Goal: Find contact information

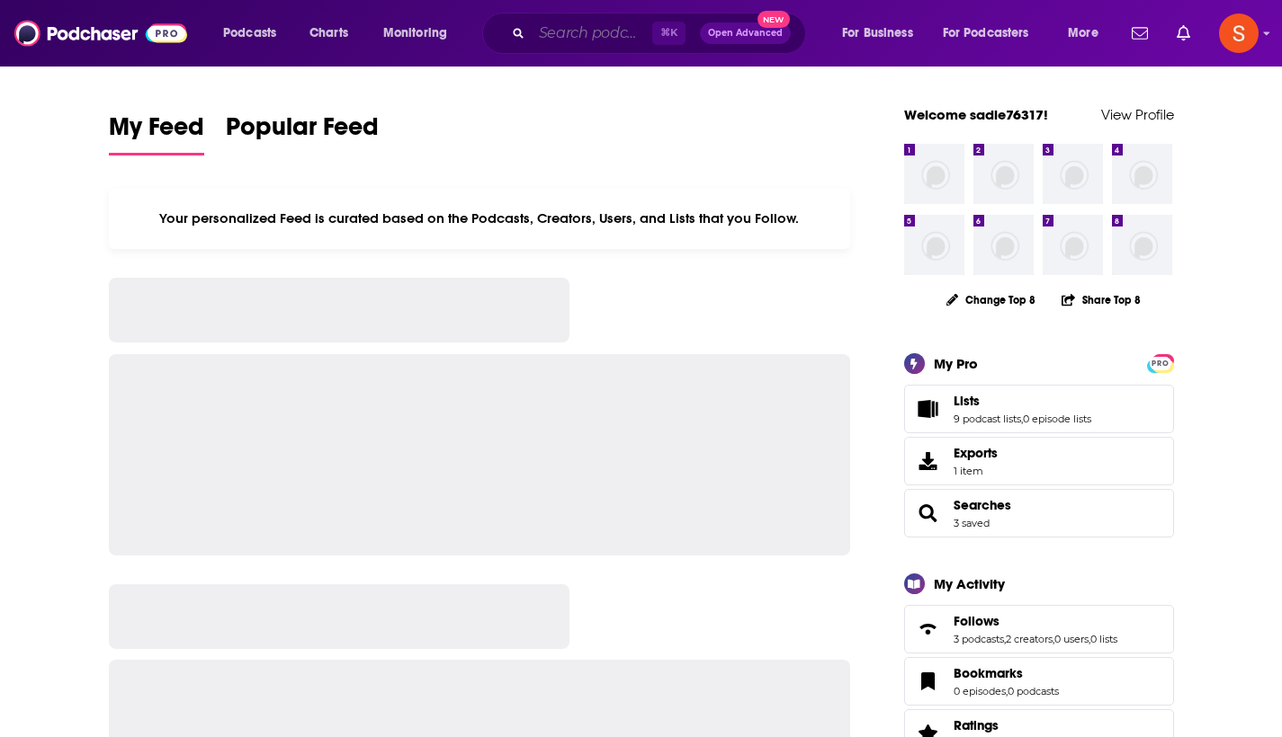
click at [598, 30] on input "Search podcasts, credits, & more..." at bounding box center [592, 33] width 121 height 29
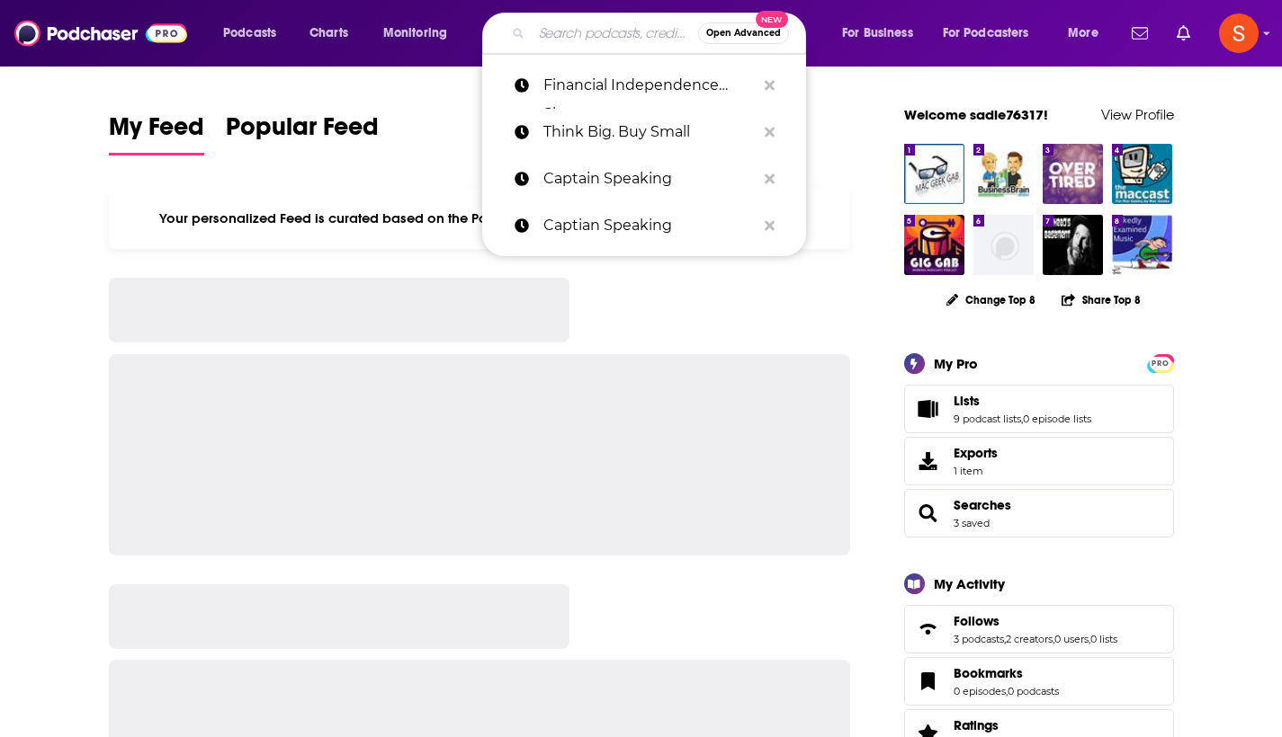
paste input "The Avaition RC Noob"
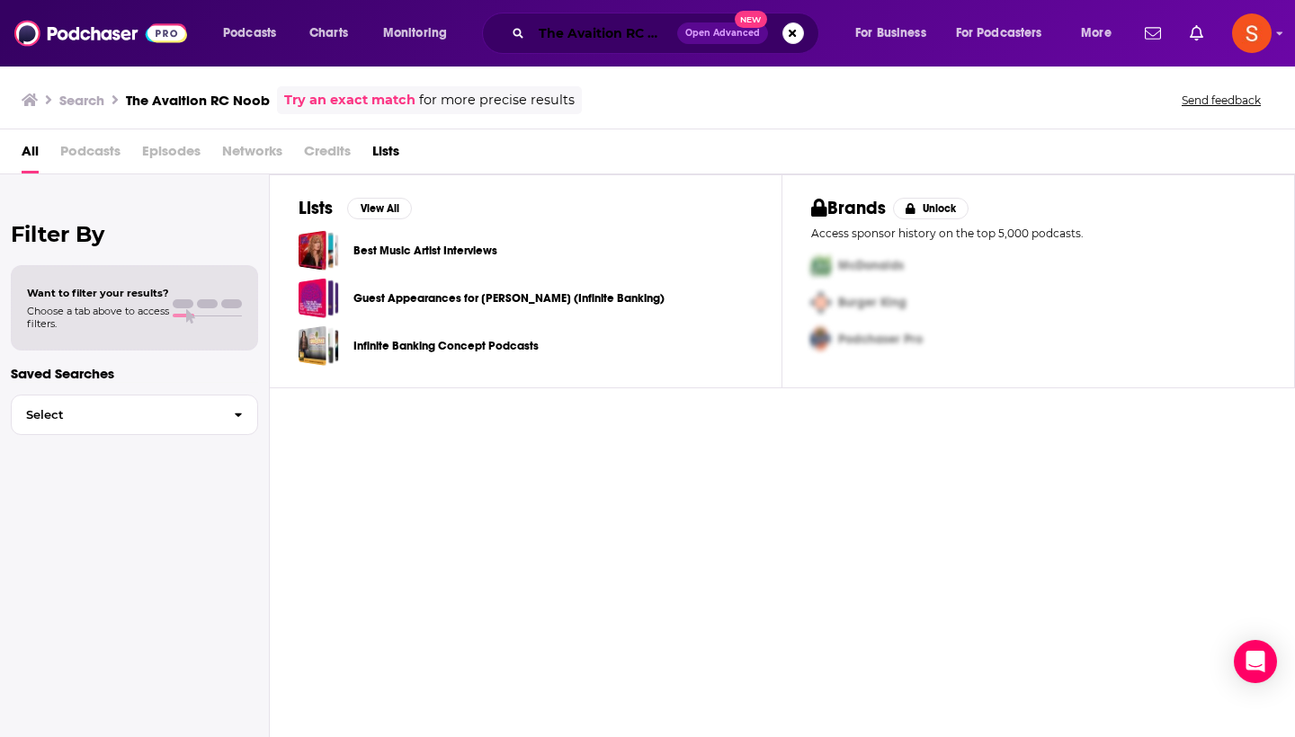
click at [594, 36] on input "The Avaition RC Noob" at bounding box center [605, 33] width 146 height 29
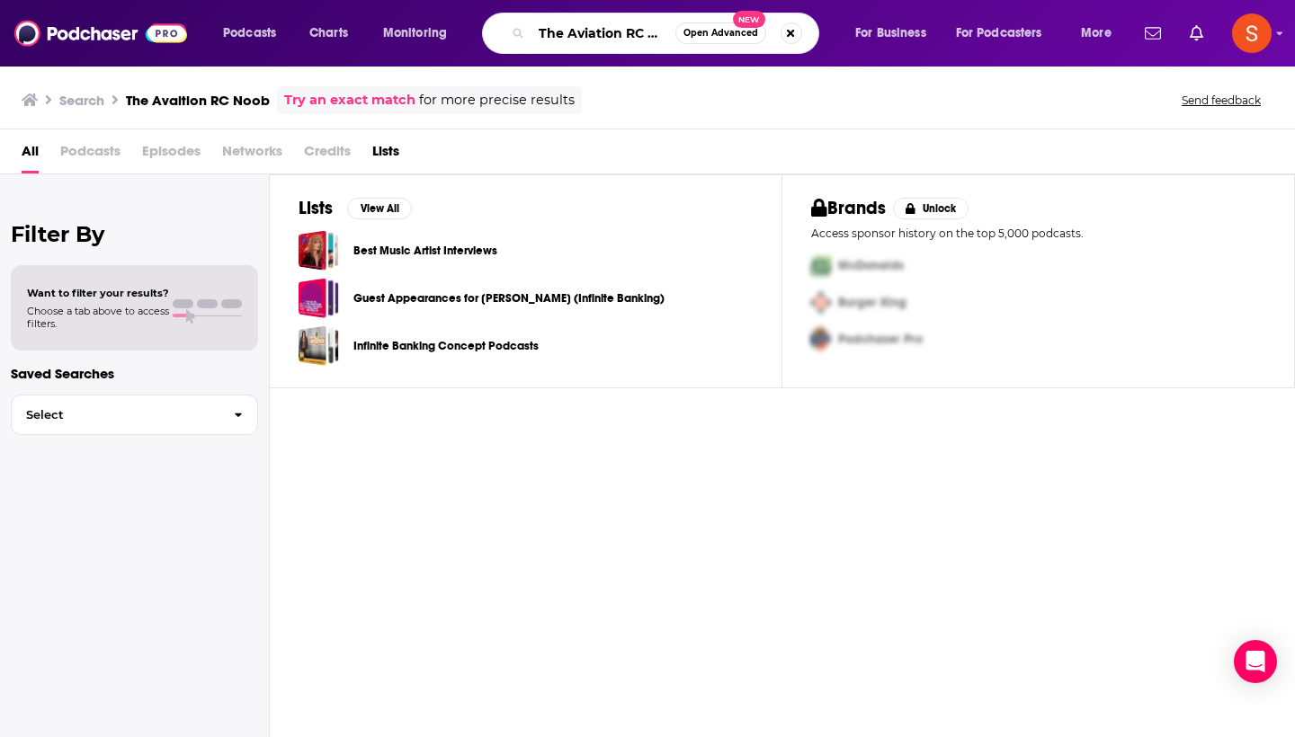
type input "The Aviation RC Noob"
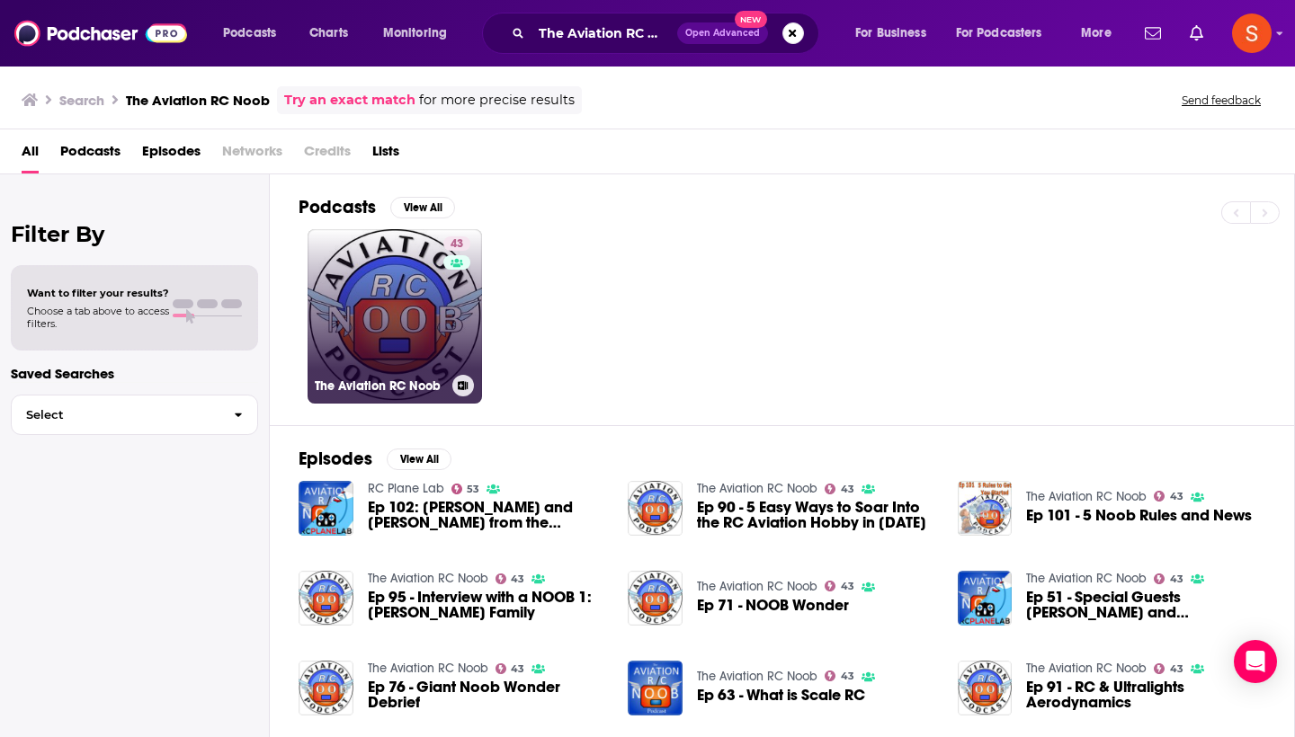
click at [361, 300] on link "43 The Aviation RC Noob" at bounding box center [395, 316] width 174 height 174
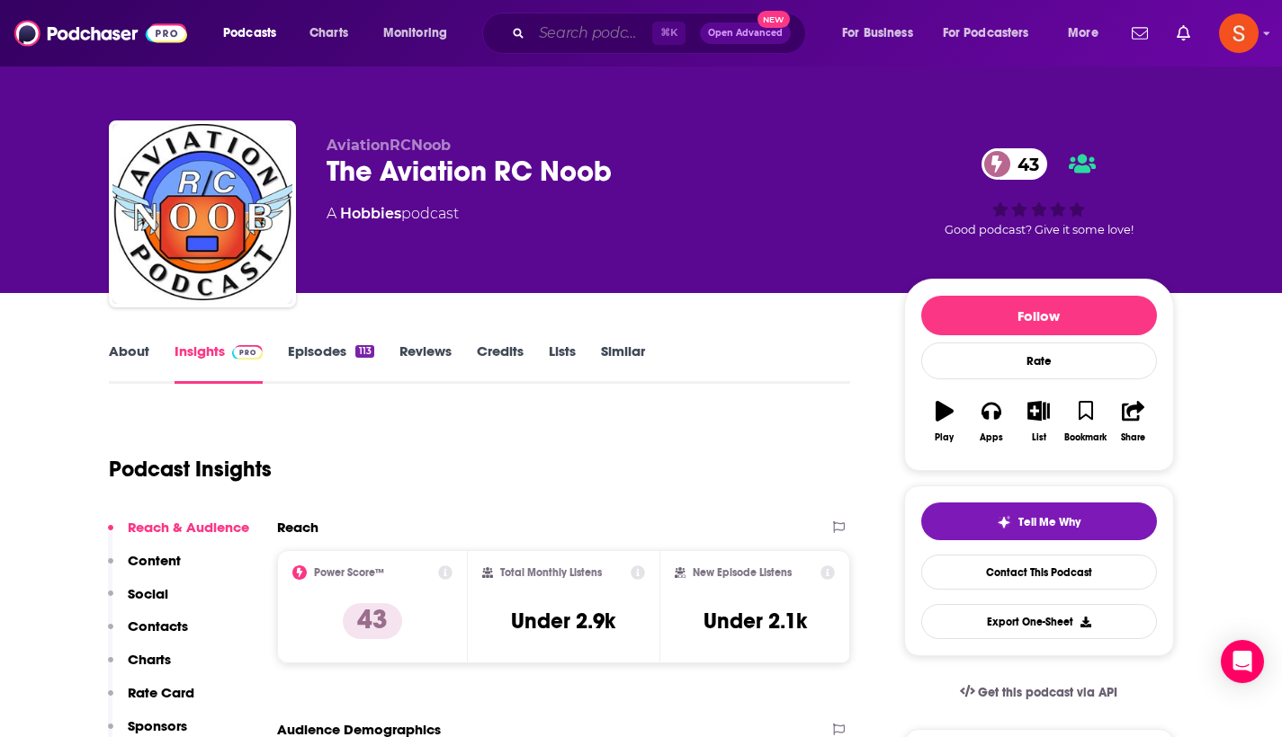
click at [602, 36] on input "Search podcasts, credits, & more..." at bounding box center [592, 33] width 121 height 29
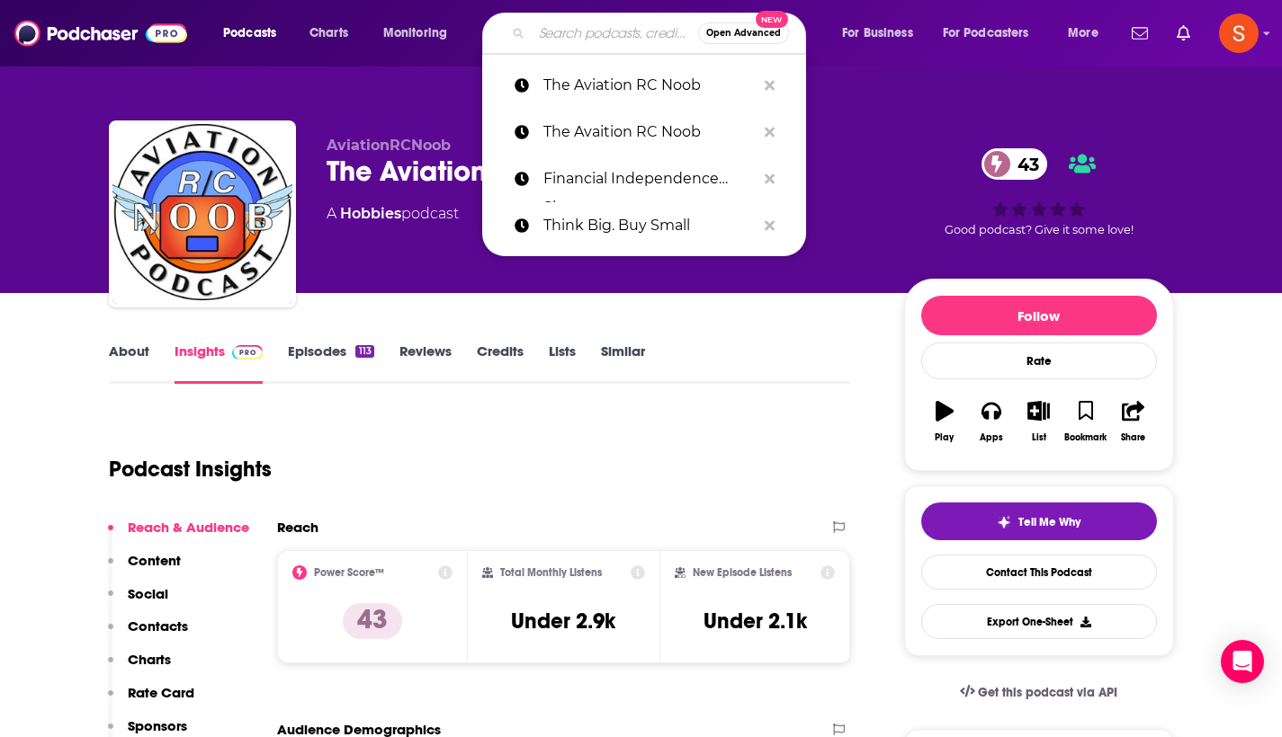
paste input "World Of Avaition"
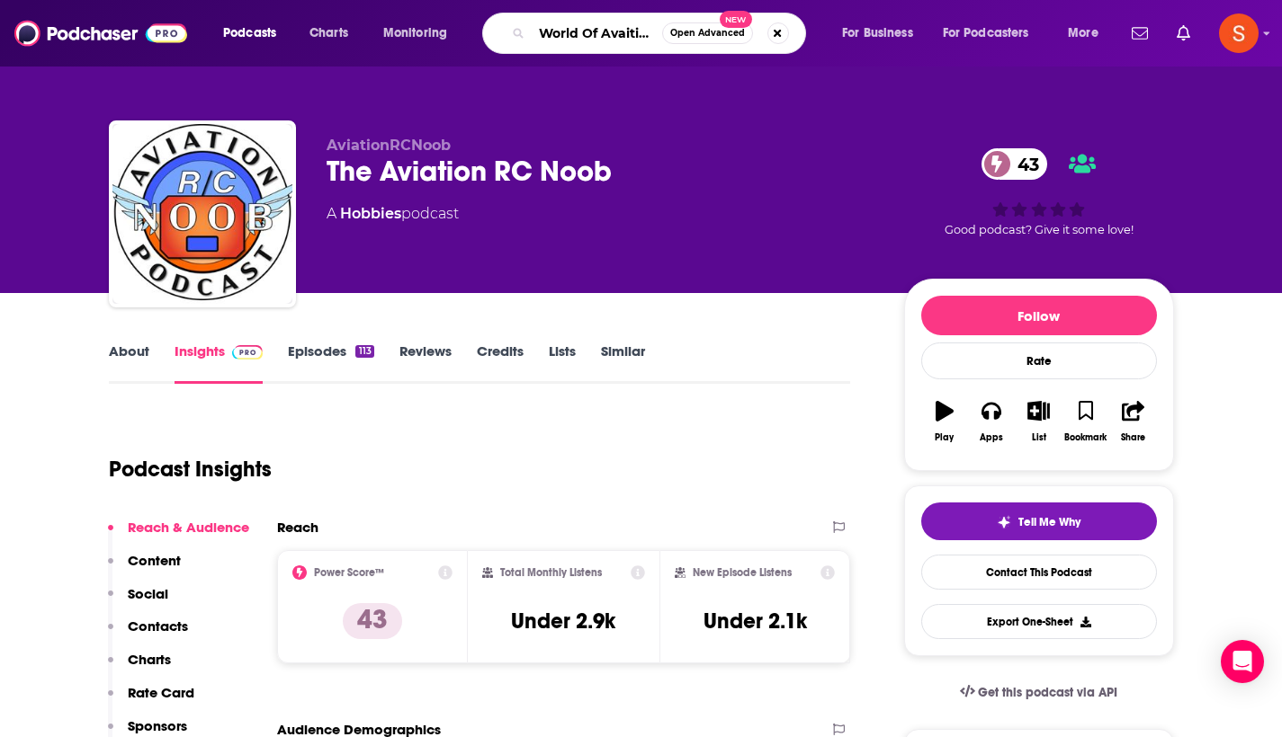
click at [617, 36] on input "World Of Avaition" at bounding box center [597, 33] width 130 height 29
type input "World Of Aviation"
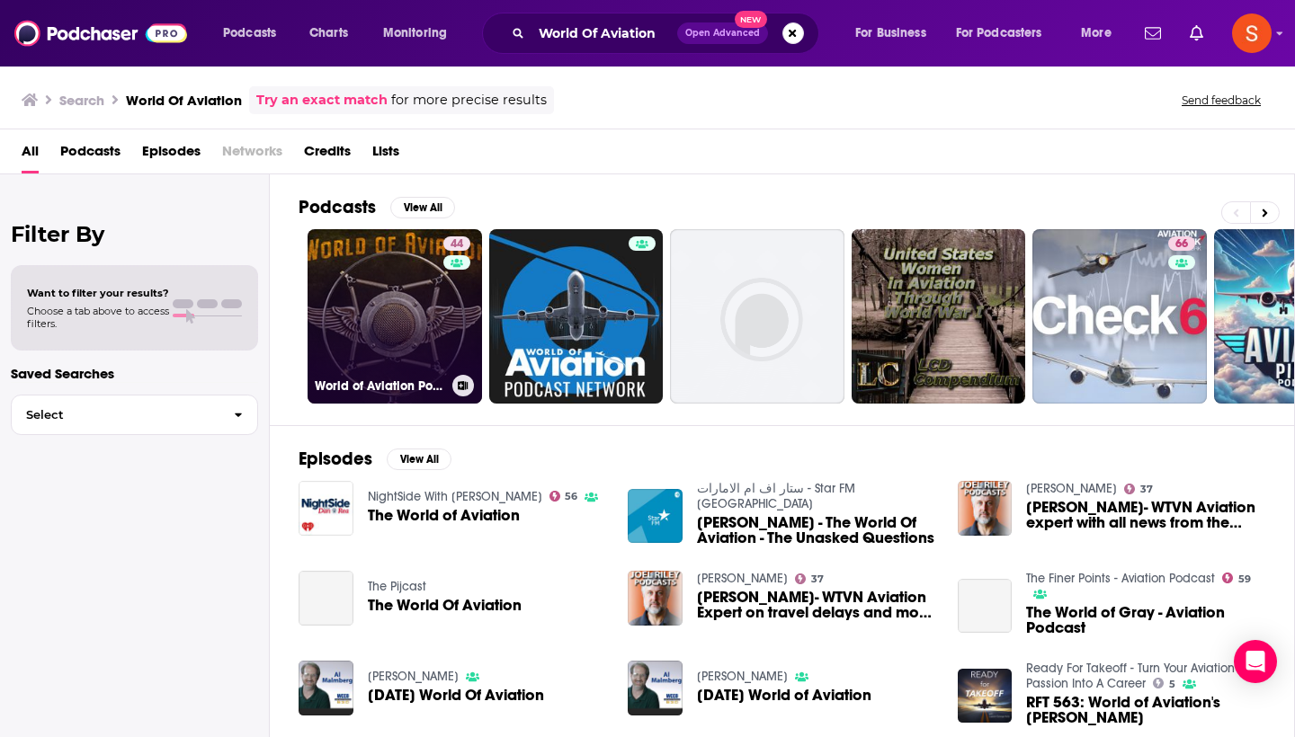
click at [399, 288] on link "44 World of Aviation Podcast" at bounding box center [395, 316] width 174 height 174
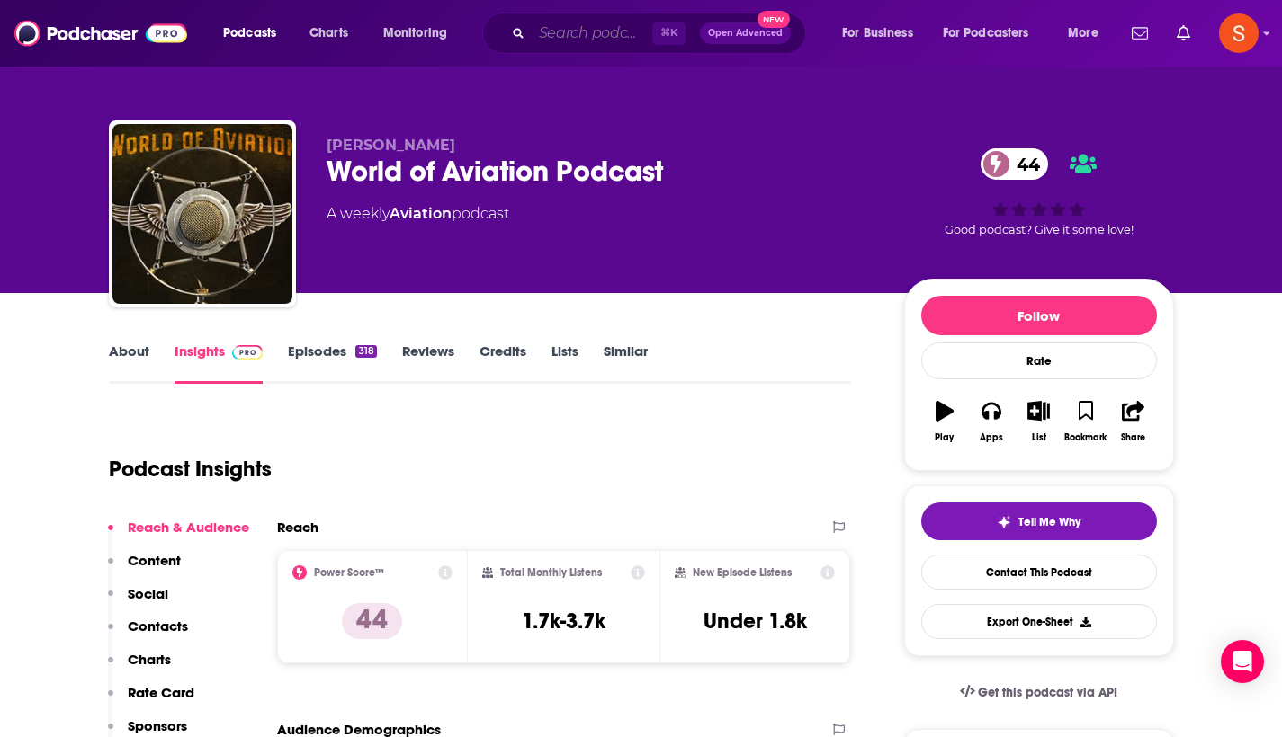
click at [605, 25] on input "Search podcasts, credits, & more..." at bounding box center [592, 33] width 121 height 29
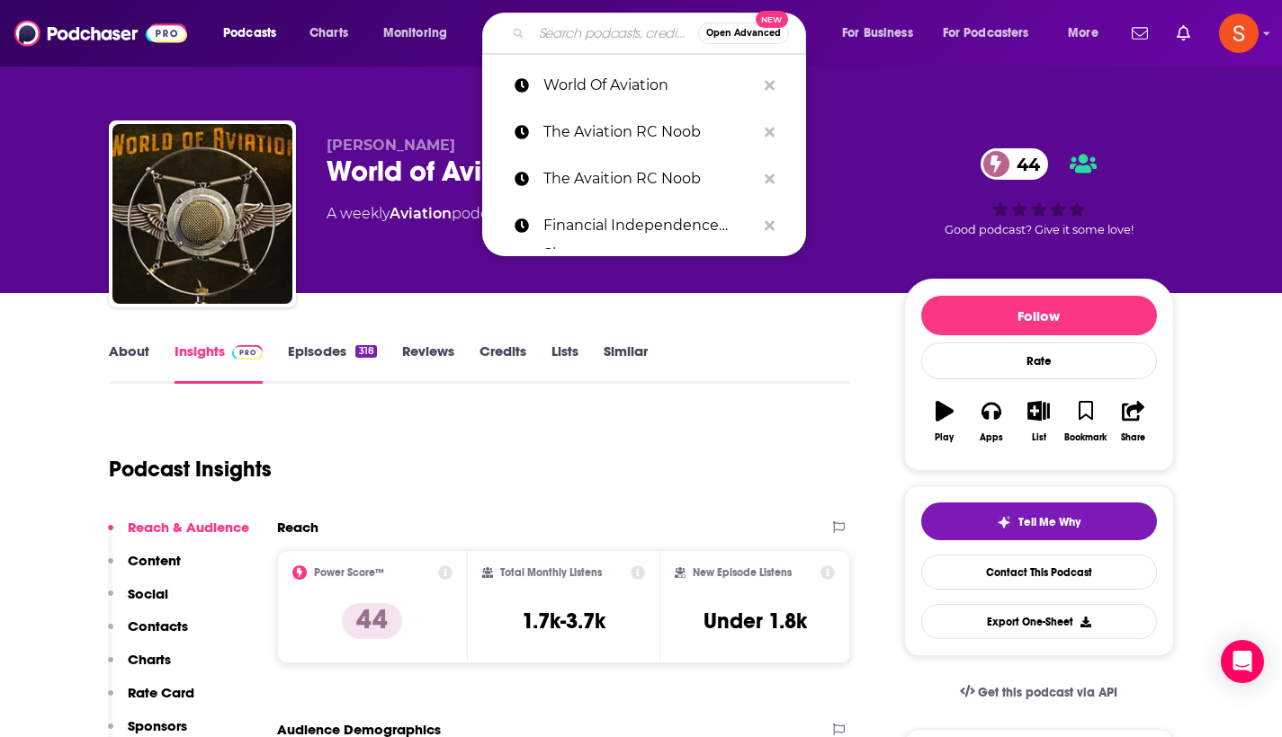
paste input "History of Avation"
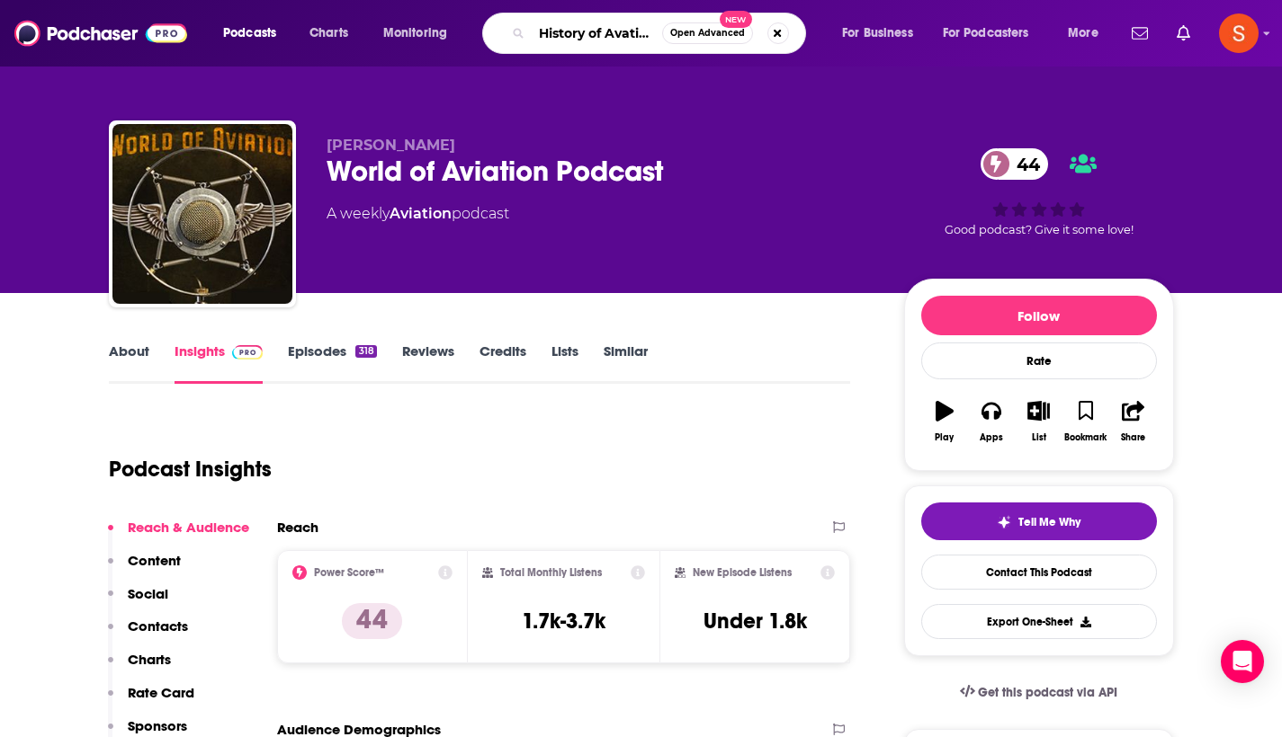
type input "History of Aviation"
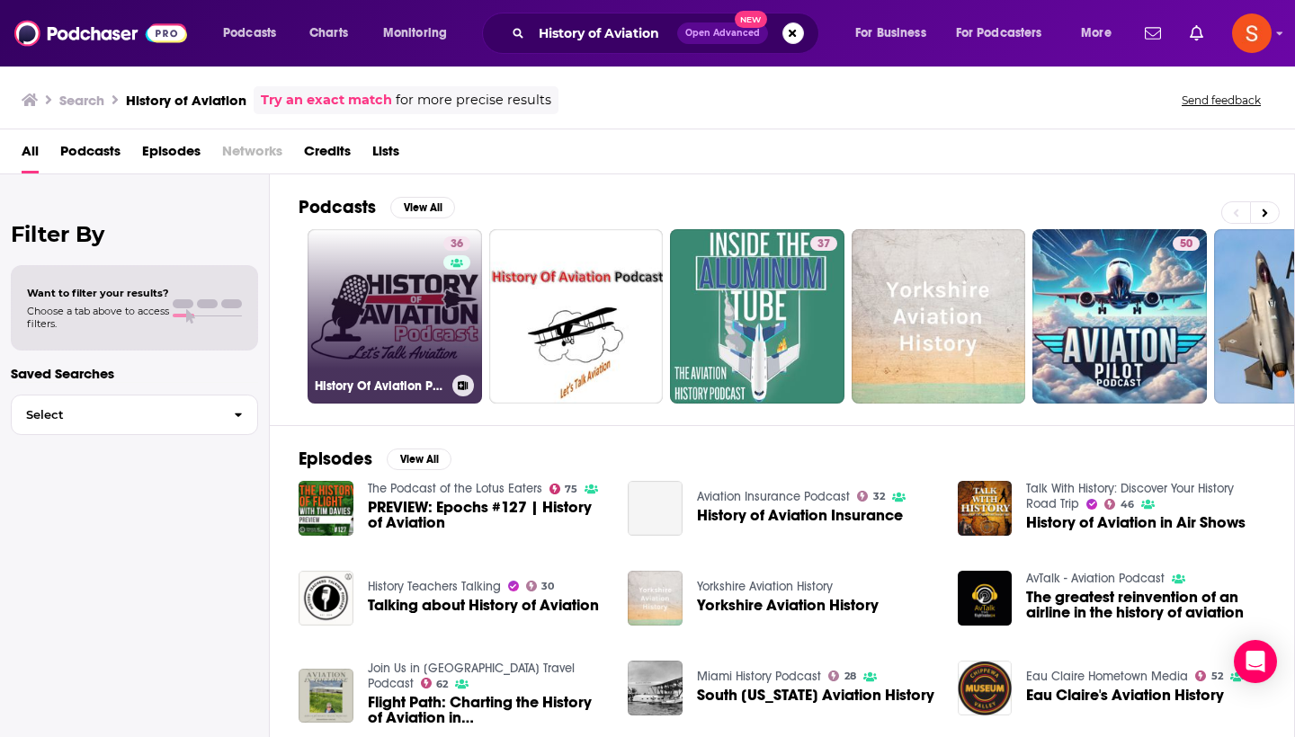
click at [367, 304] on link "36 History Of Aviation Podcast" at bounding box center [395, 316] width 174 height 174
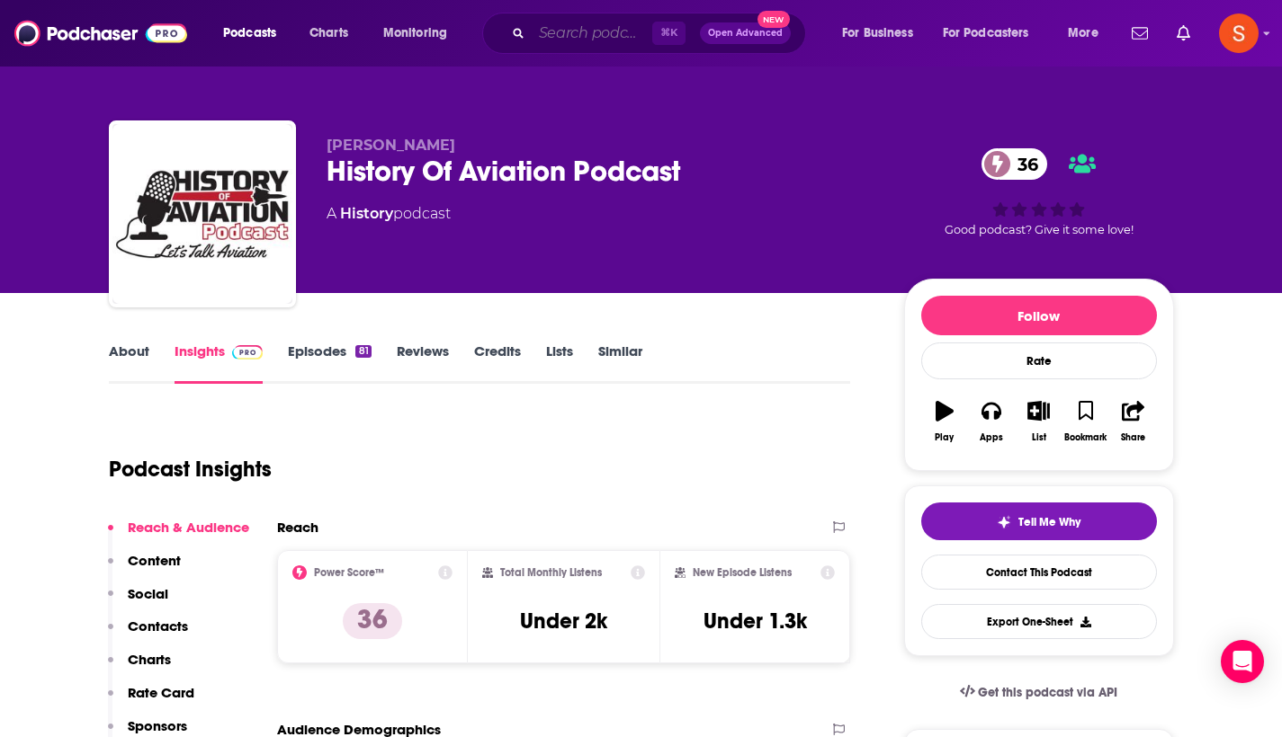
click at [597, 35] on input "Search podcasts, credits, & more..." at bounding box center [592, 33] width 121 height 29
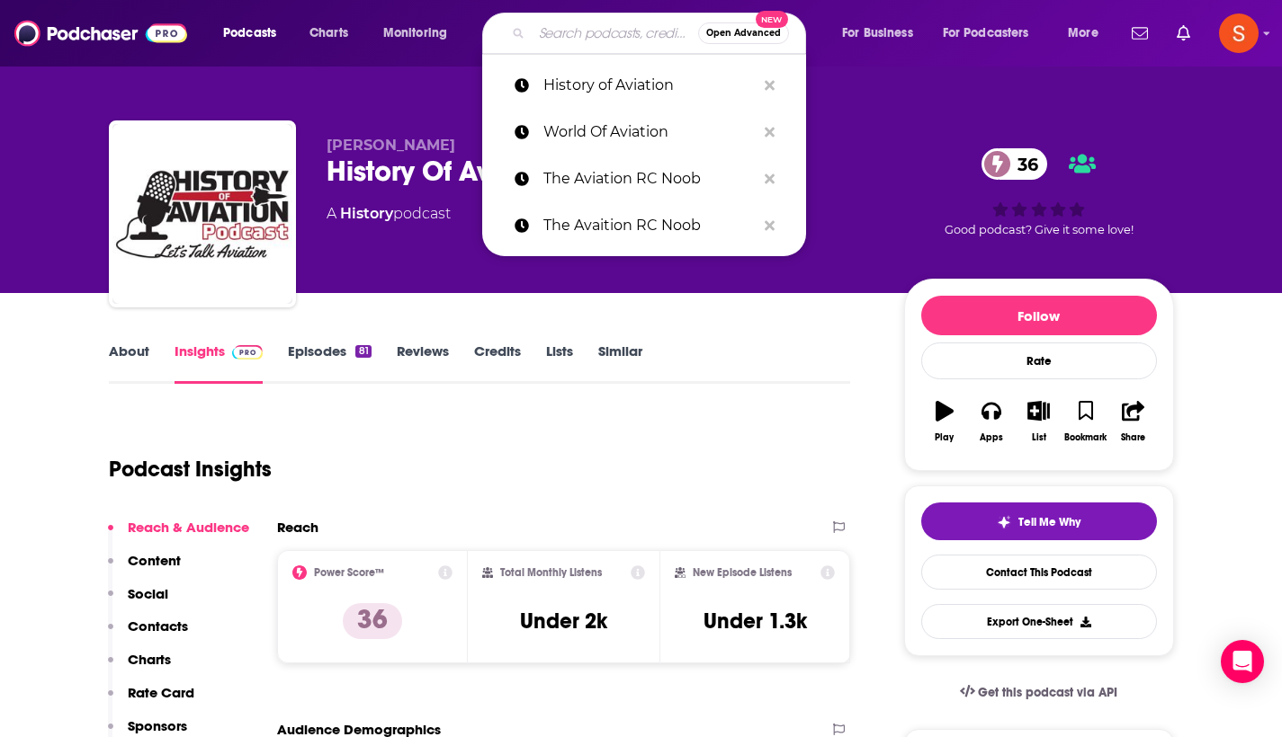
paste input "From The Runway Up"
type input "From The Runway Up"
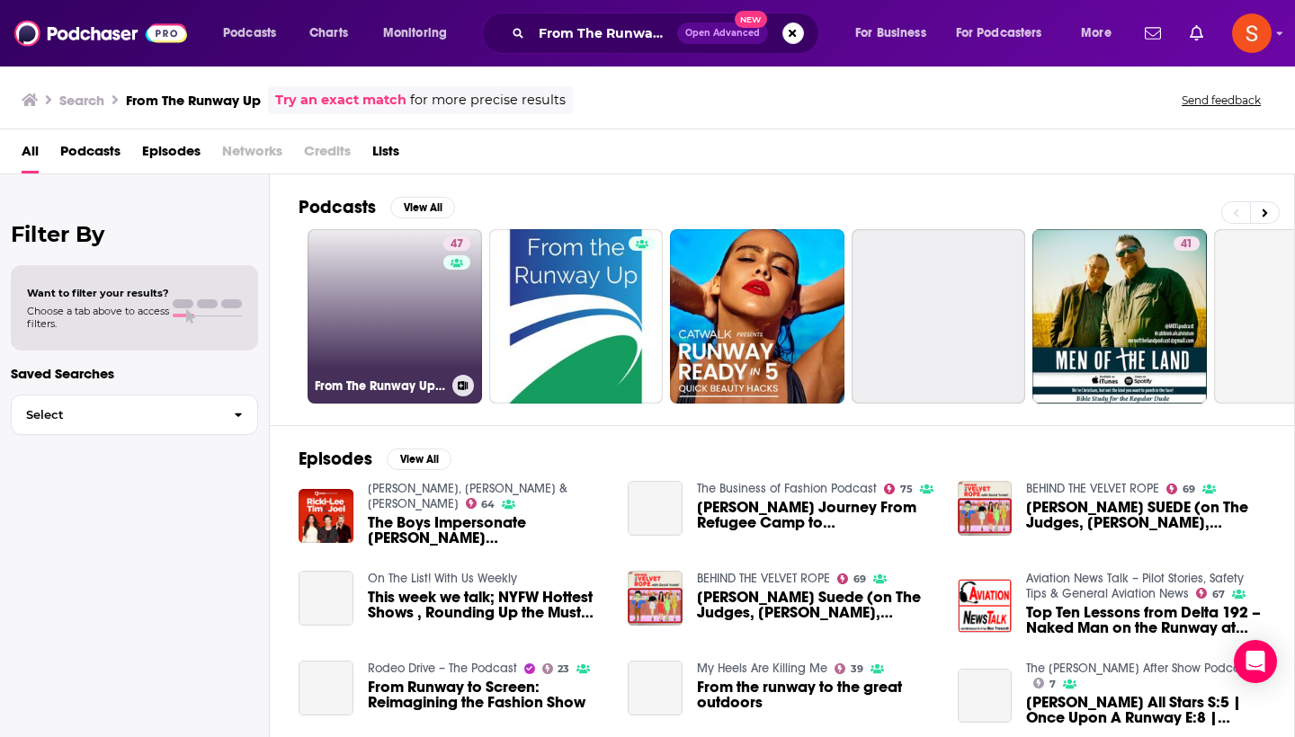
click at [389, 296] on link "47 From The Runway Up: An Airport and Aviation Podcast" at bounding box center [395, 316] width 174 height 174
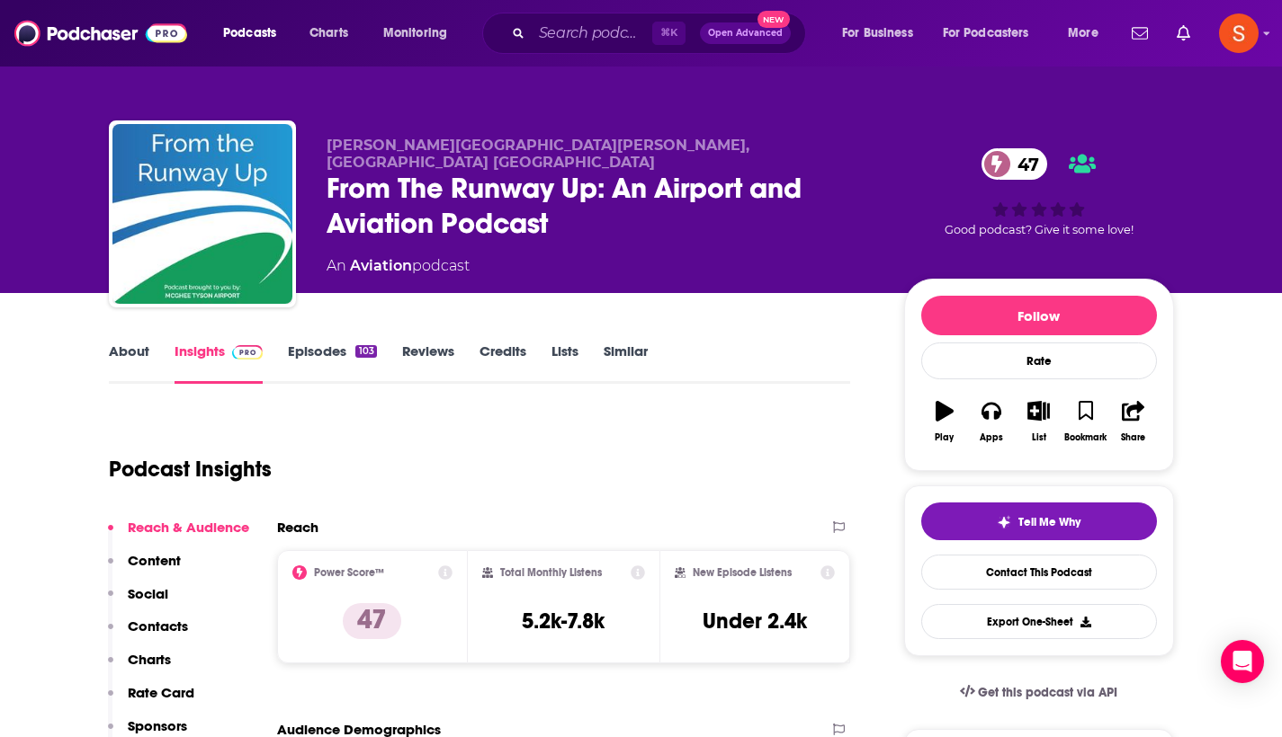
click at [175, 632] on p "Contacts" at bounding box center [158, 626] width 60 height 17
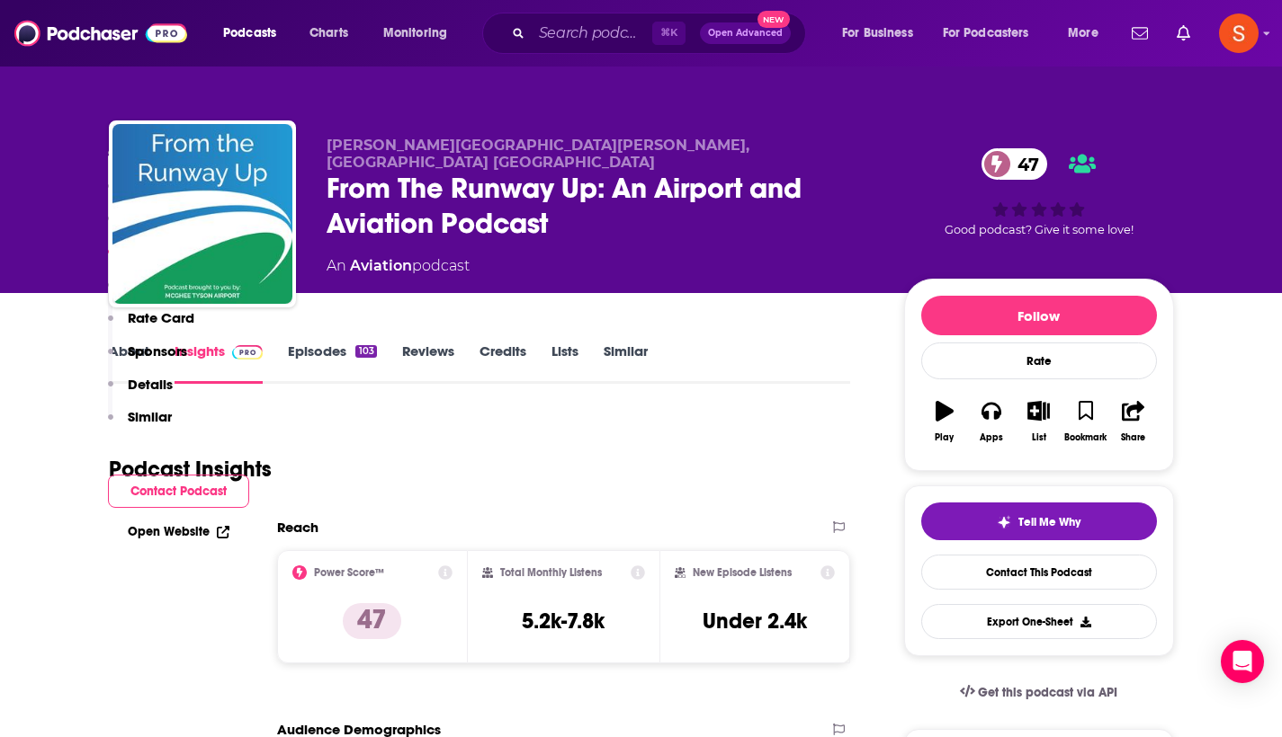
scroll to position [1441, 0]
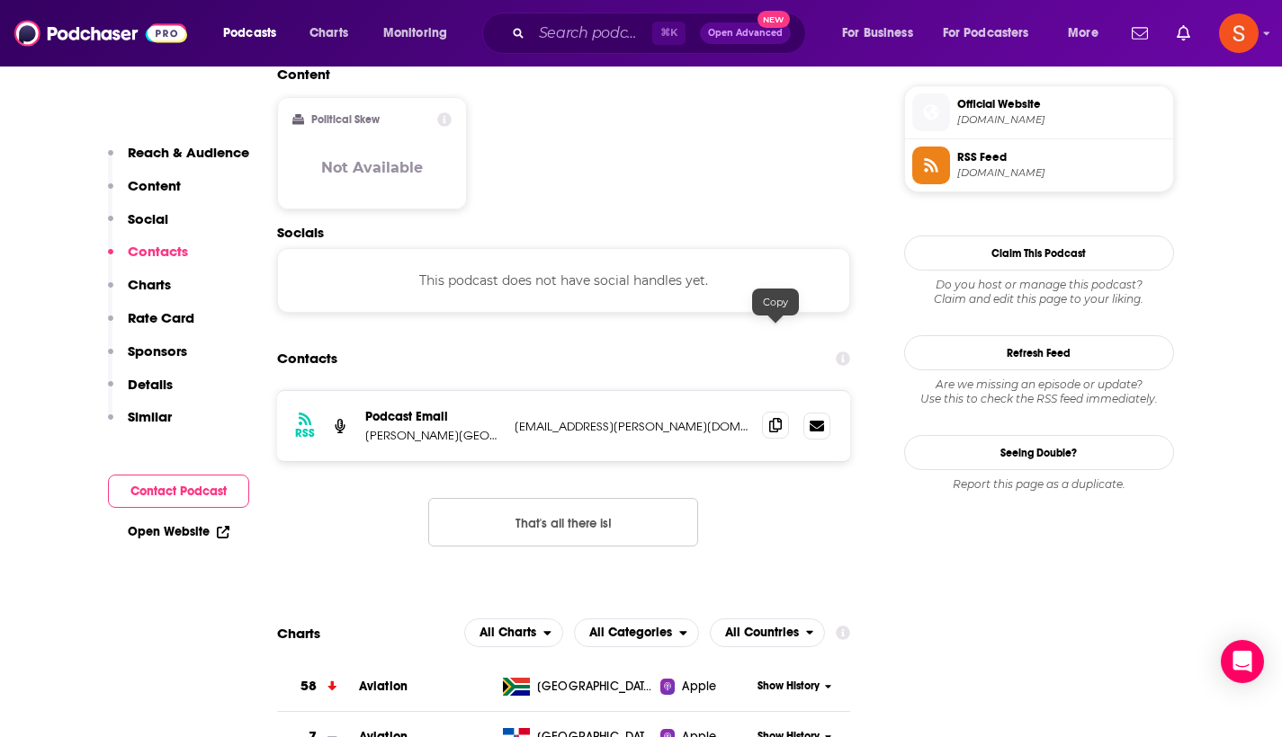
click at [769, 412] on span at bounding box center [775, 425] width 27 height 27
click at [601, 30] on input "Search podcasts, credits, & more..." at bounding box center [592, 33] width 121 height 29
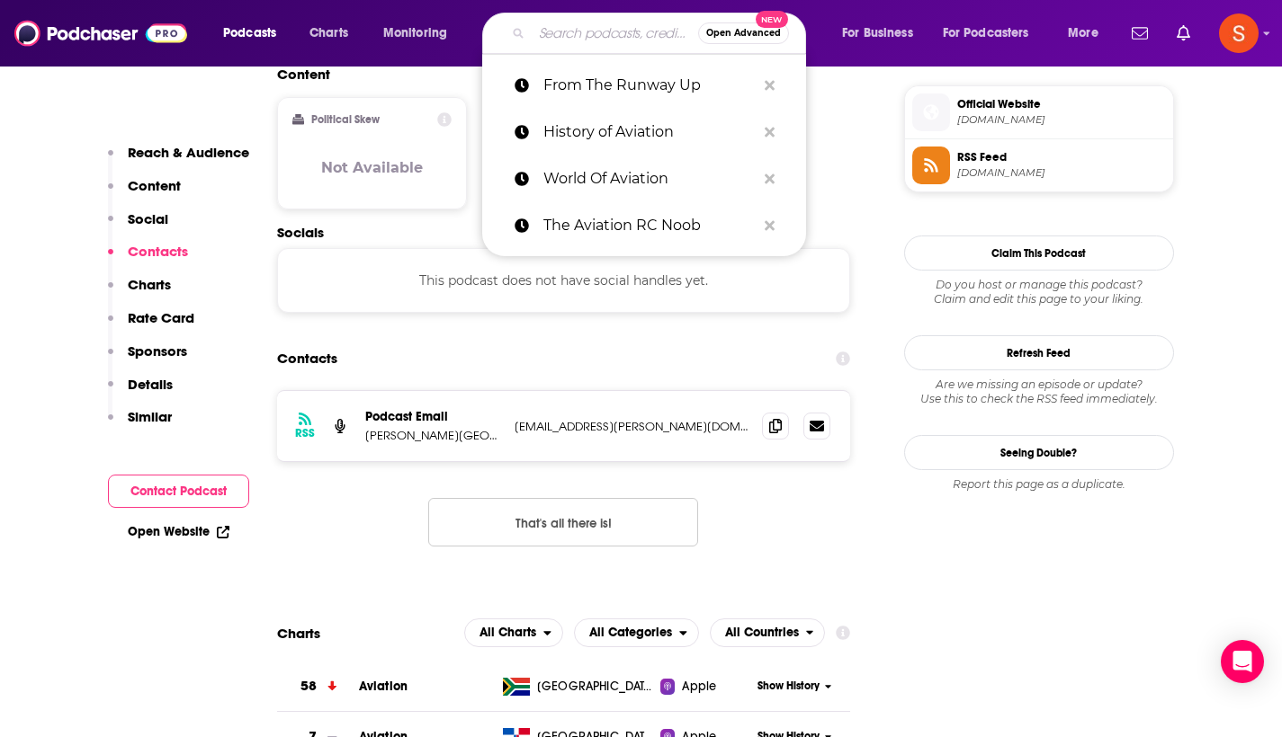
paste input "2bobs"
type input "2bobs"
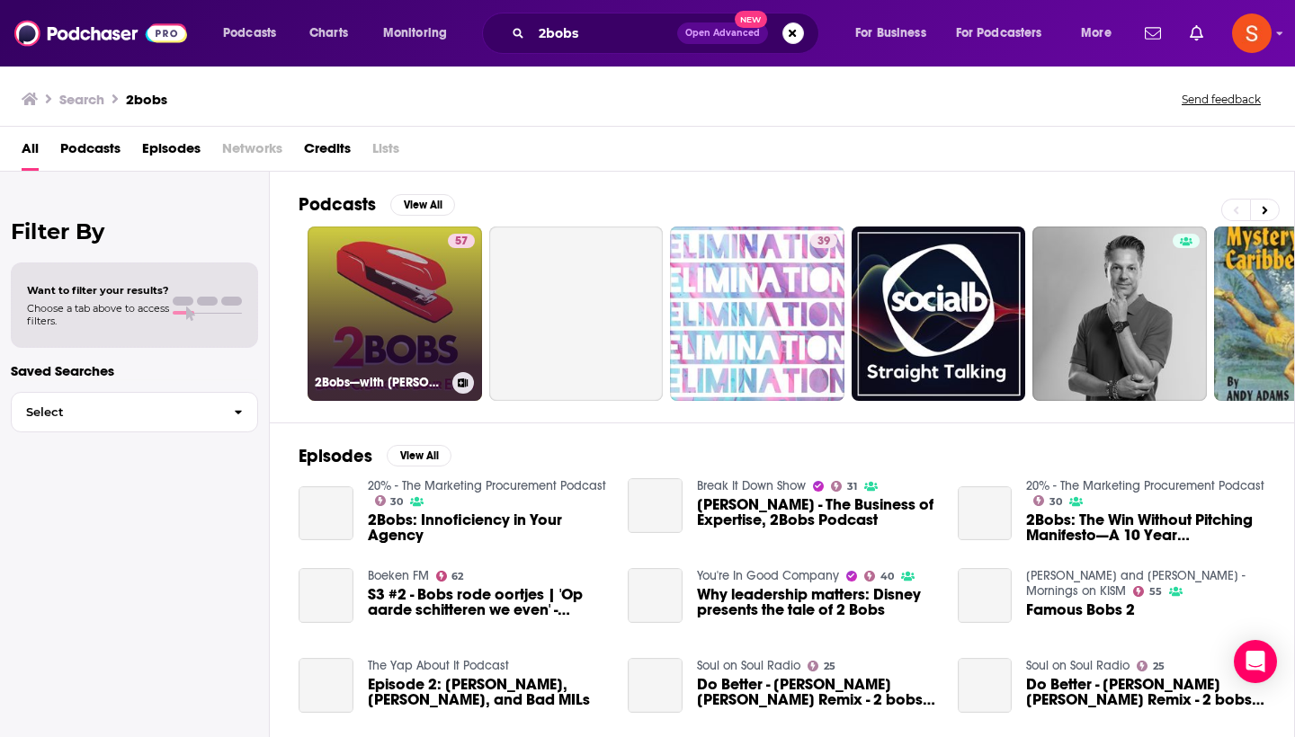
click at [390, 277] on link "57 2Bobs—with [PERSON_NAME] and [PERSON_NAME]" at bounding box center [395, 314] width 174 height 174
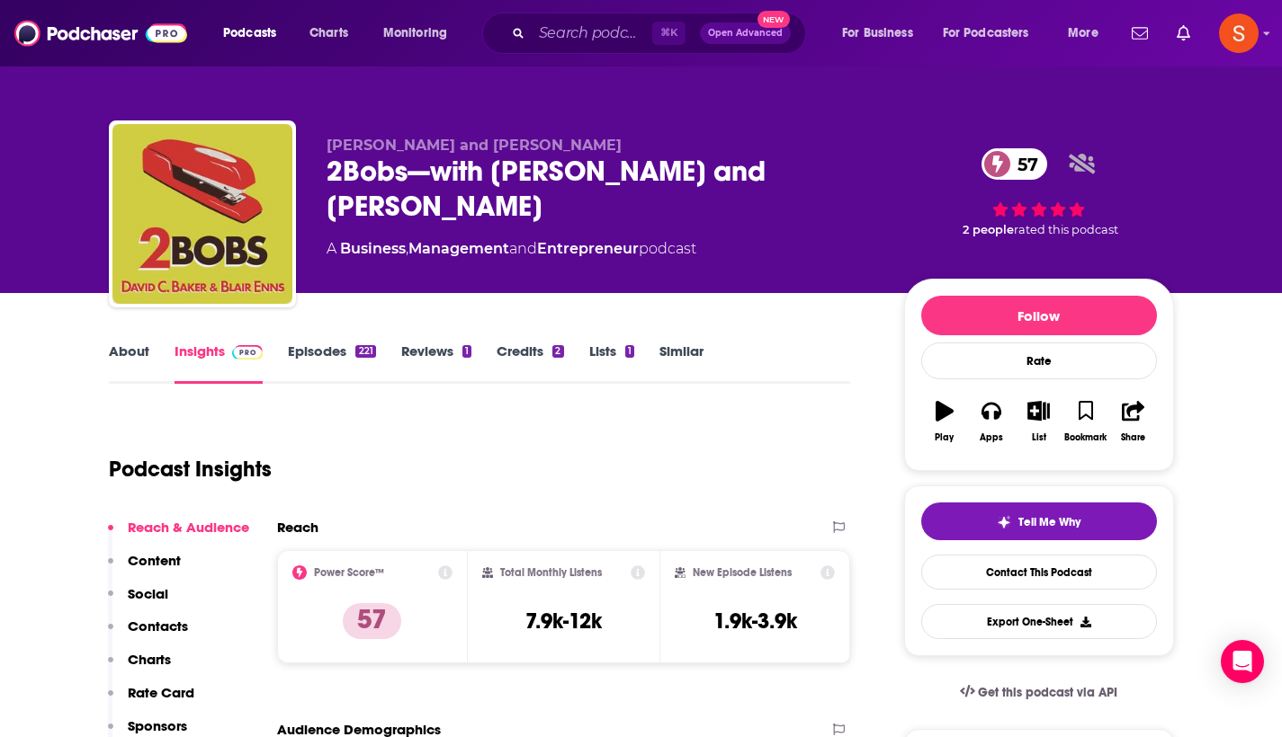
click at [159, 626] on p "Contacts" at bounding box center [158, 626] width 60 height 17
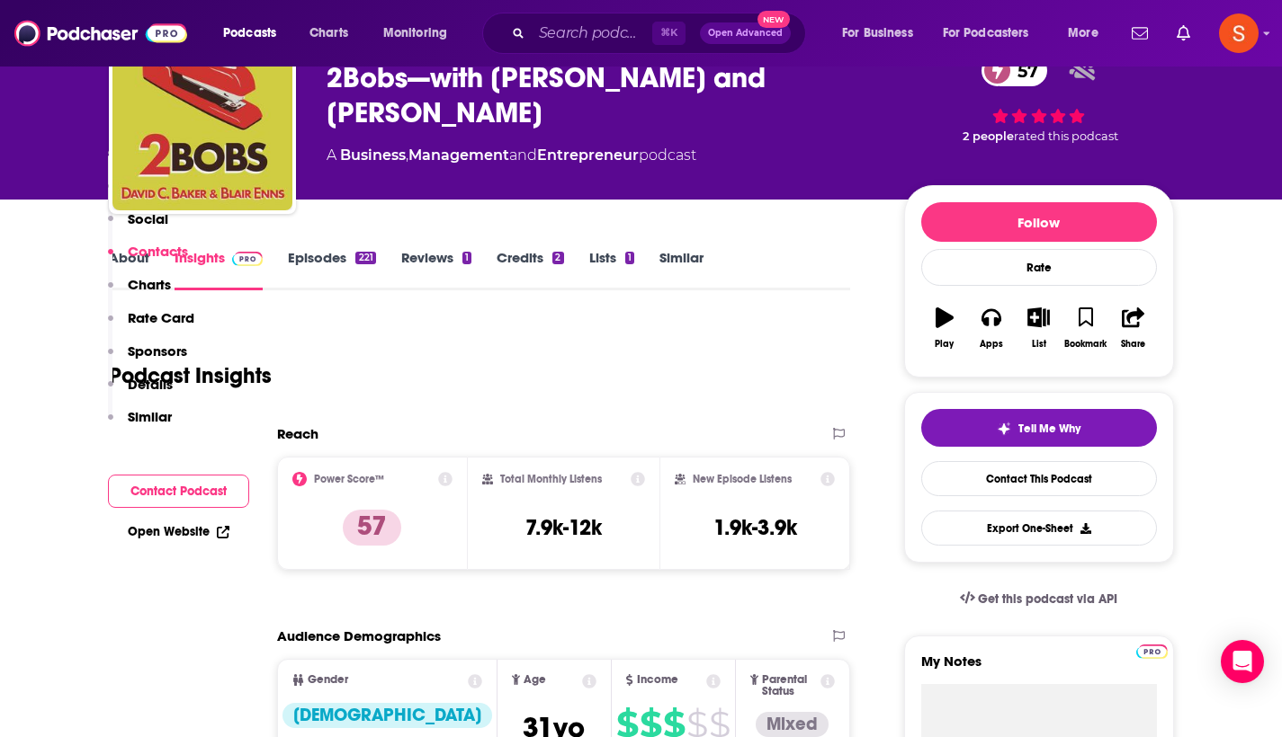
scroll to position [1482, 0]
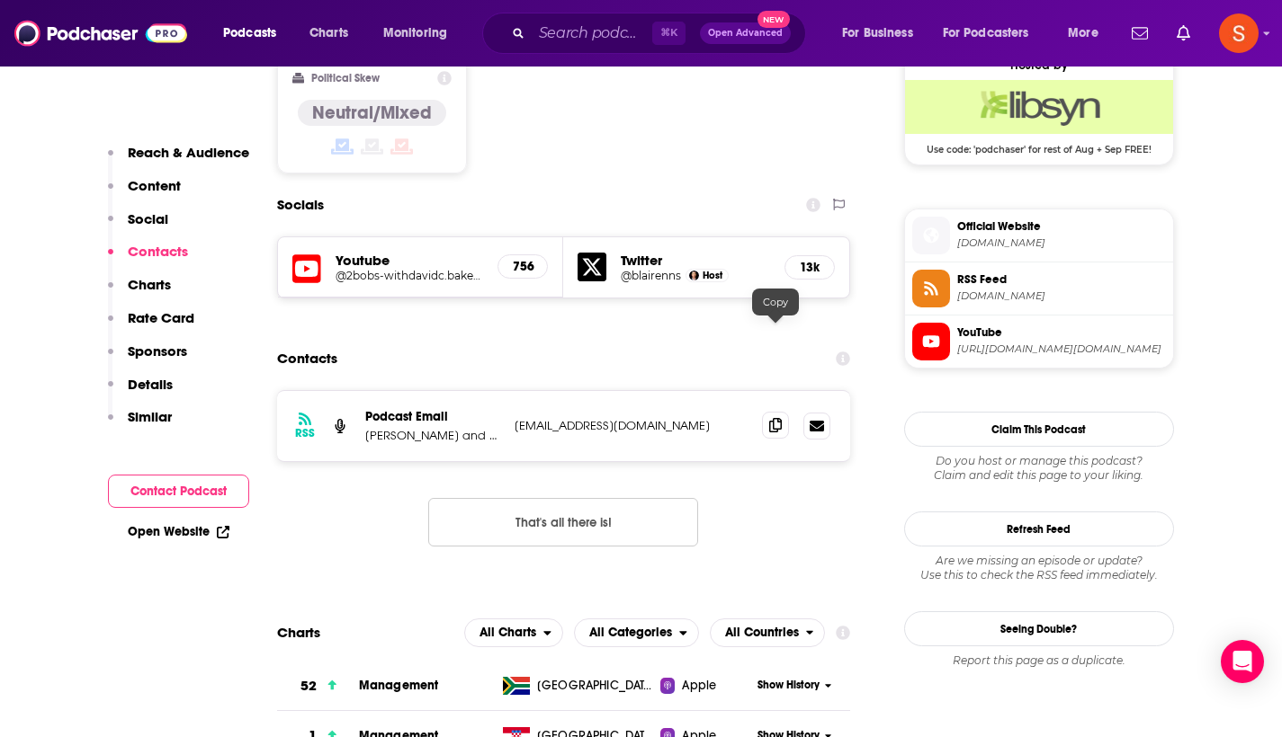
click at [779, 412] on span at bounding box center [775, 425] width 27 height 27
click at [606, 36] on input "Search podcasts, credits, & more..." at bounding box center [592, 33] width 121 height 29
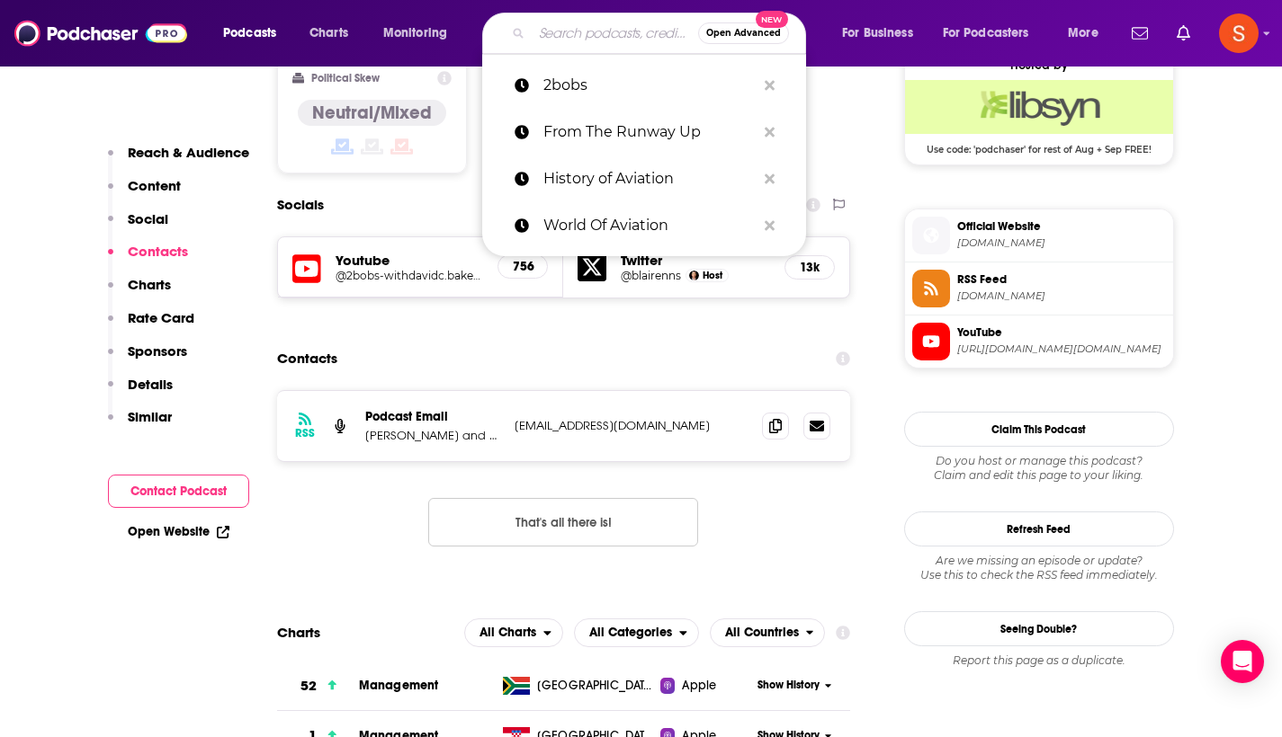
paste input "The Trap Set"
type input "The Trap Set"
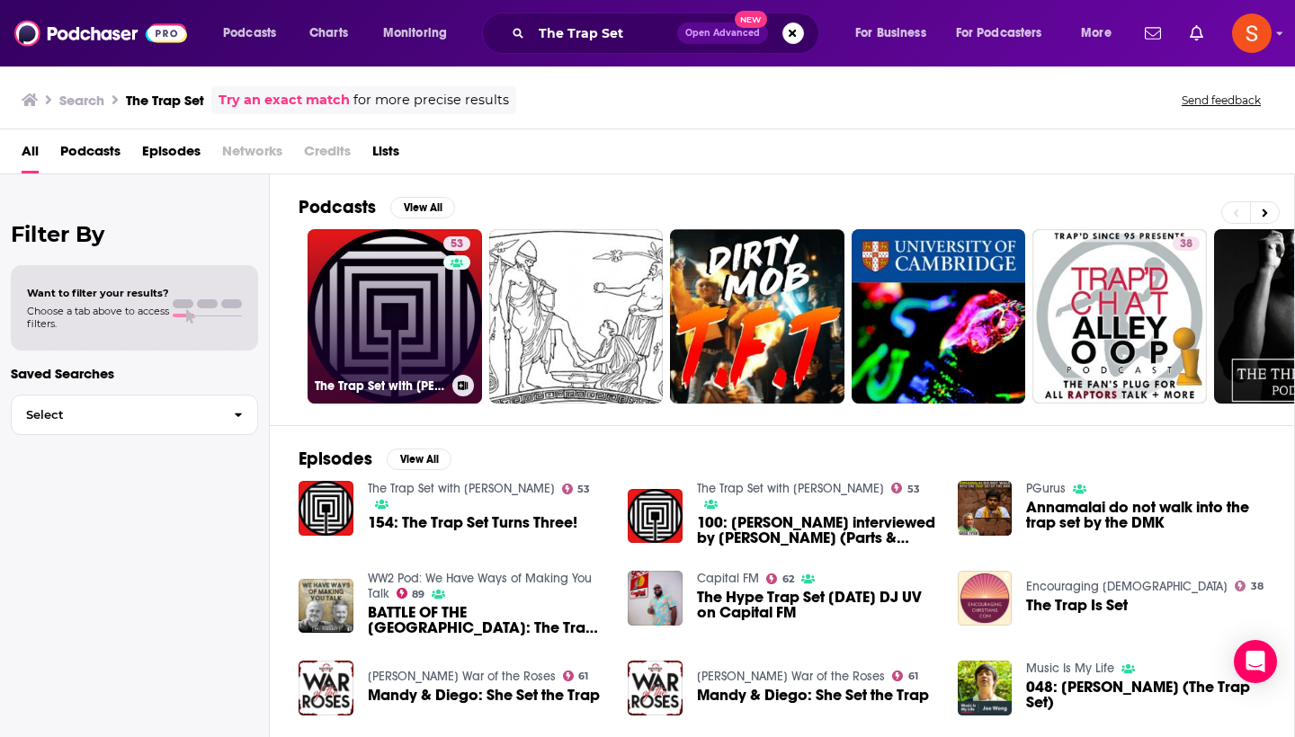
click at [416, 317] on link "53 The Trap Set with [PERSON_NAME]" at bounding box center [395, 316] width 174 height 174
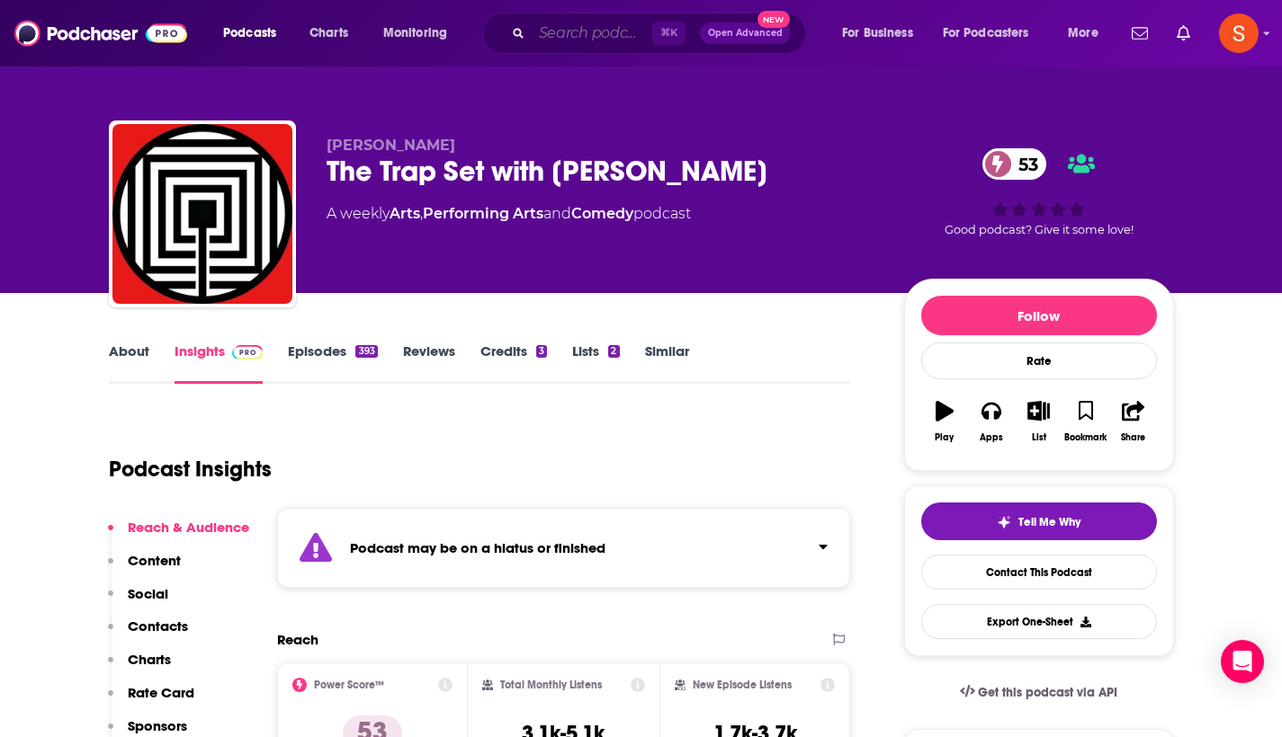
click at [558, 34] on input "Search podcasts, credits, & more..." at bounding box center [592, 33] width 121 height 29
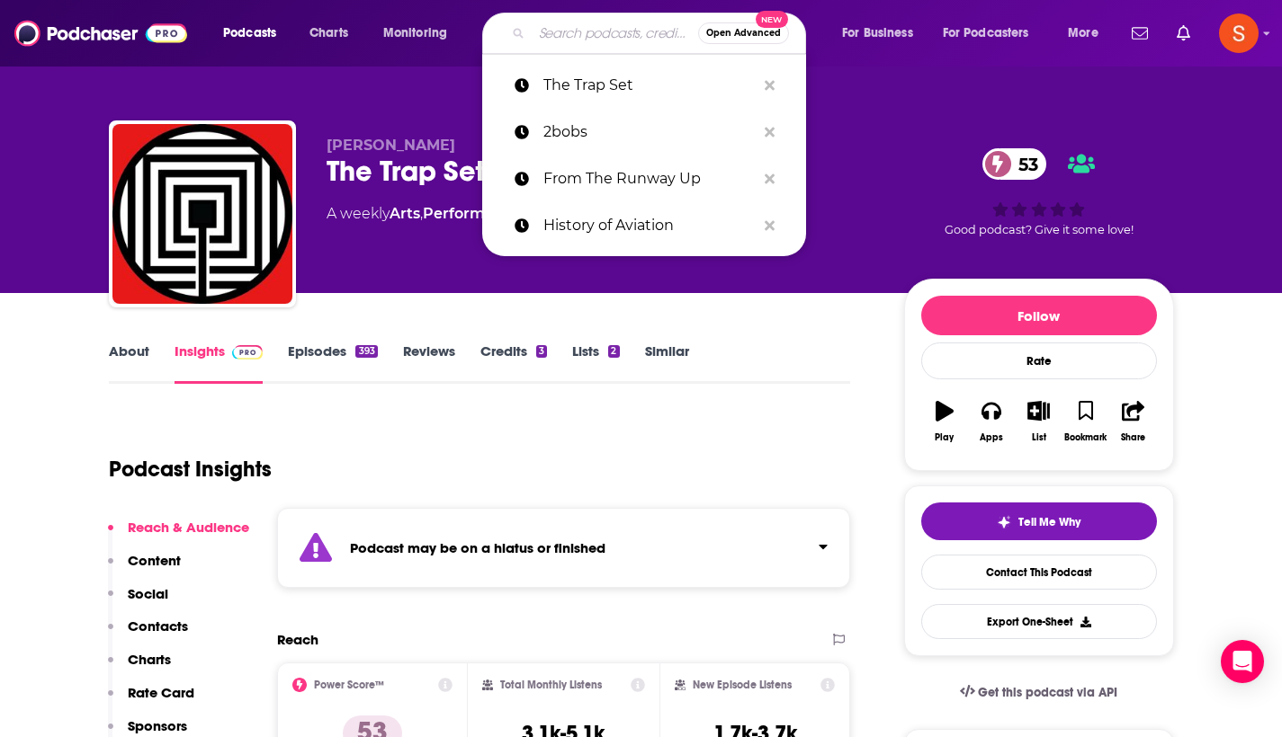
paste input "The Lydian Spin"
type input "The Lydian Spin"
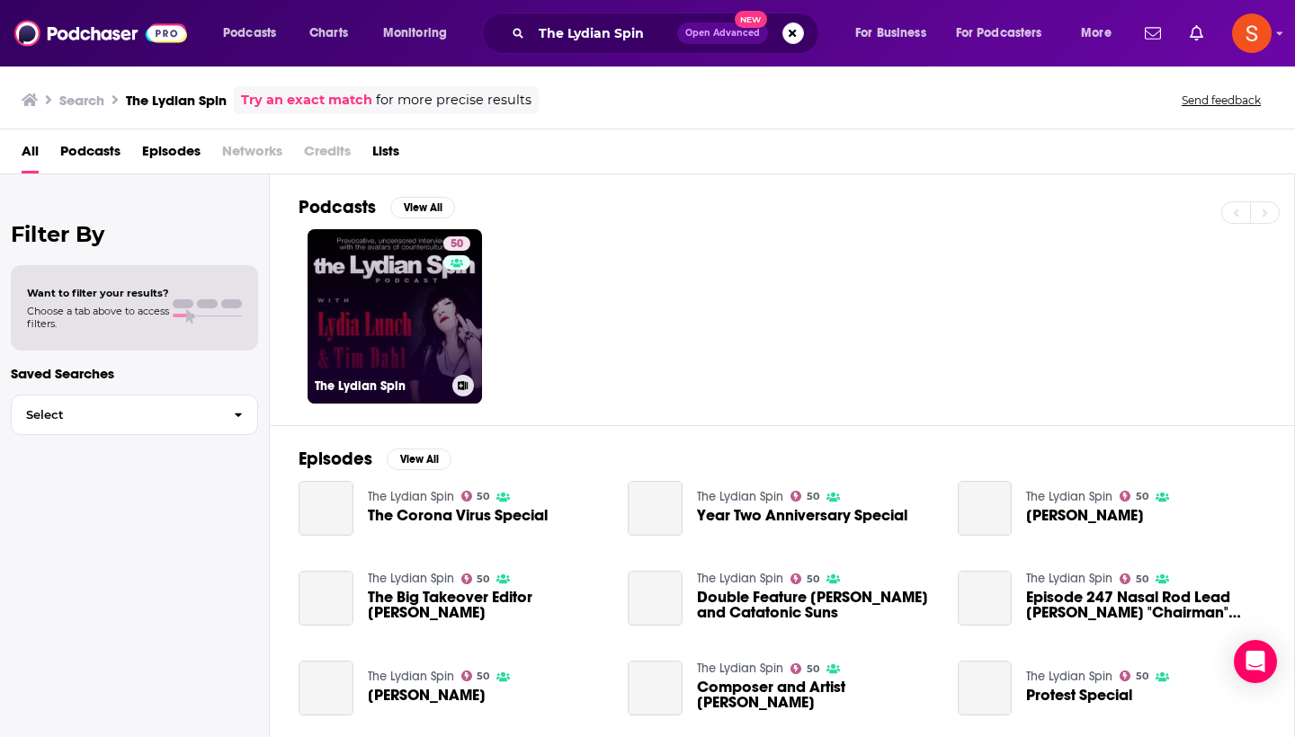
click at [398, 282] on link "50 The Lydian Spin" at bounding box center [395, 316] width 174 height 174
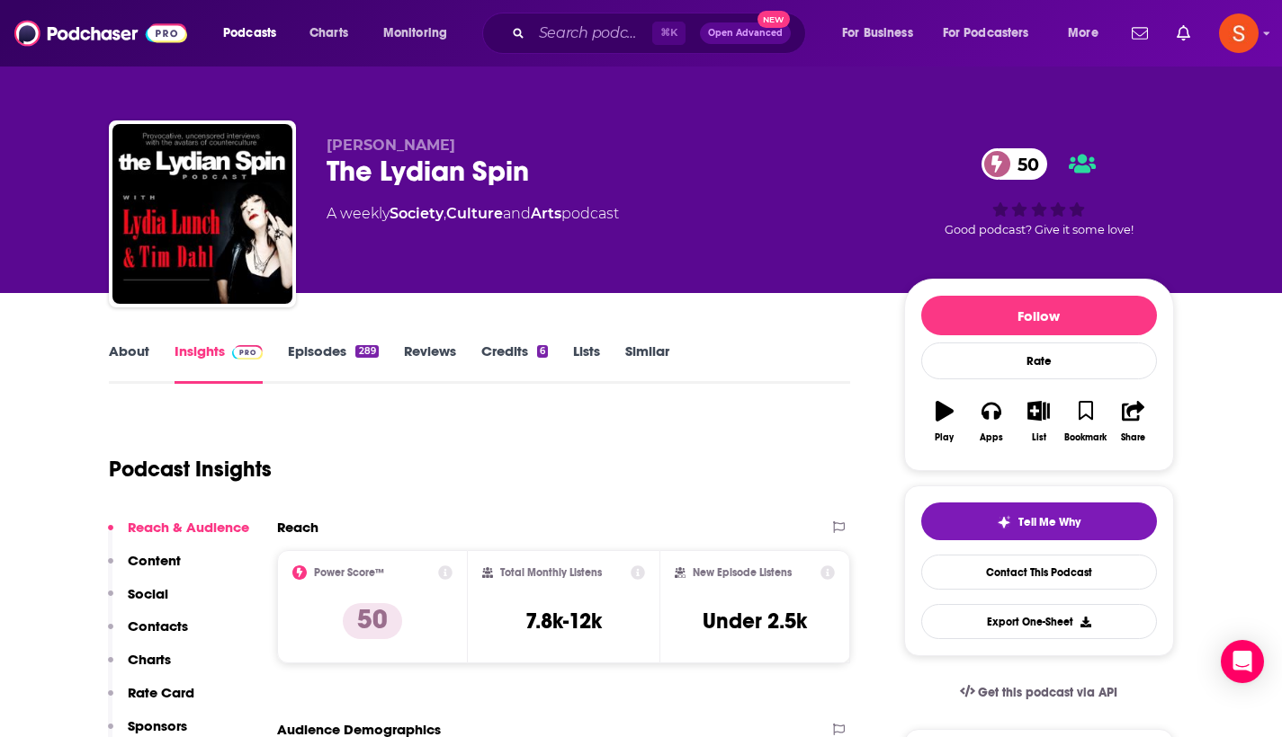
click at [172, 632] on p "Contacts" at bounding box center [158, 626] width 60 height 17
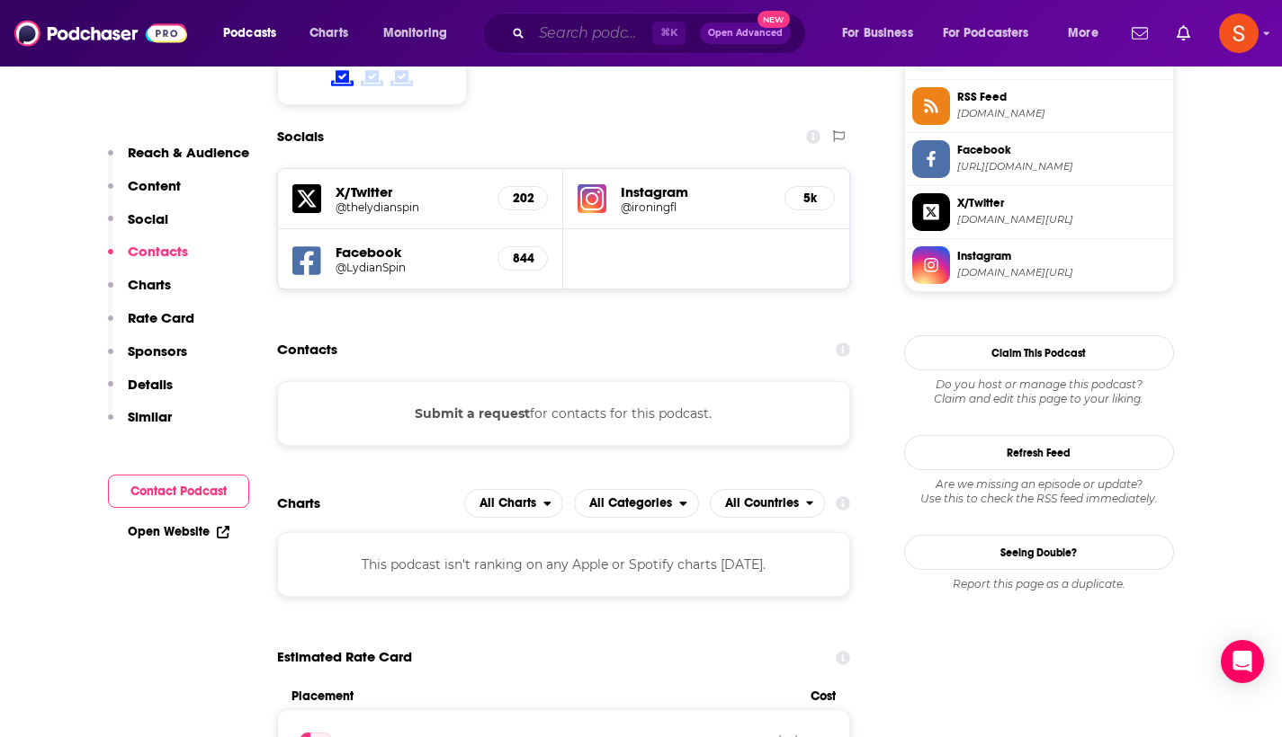
click at [550, 40] on input "Search podcasts, credits, & more..." at bounding box center [592, 33] width 121 height 29
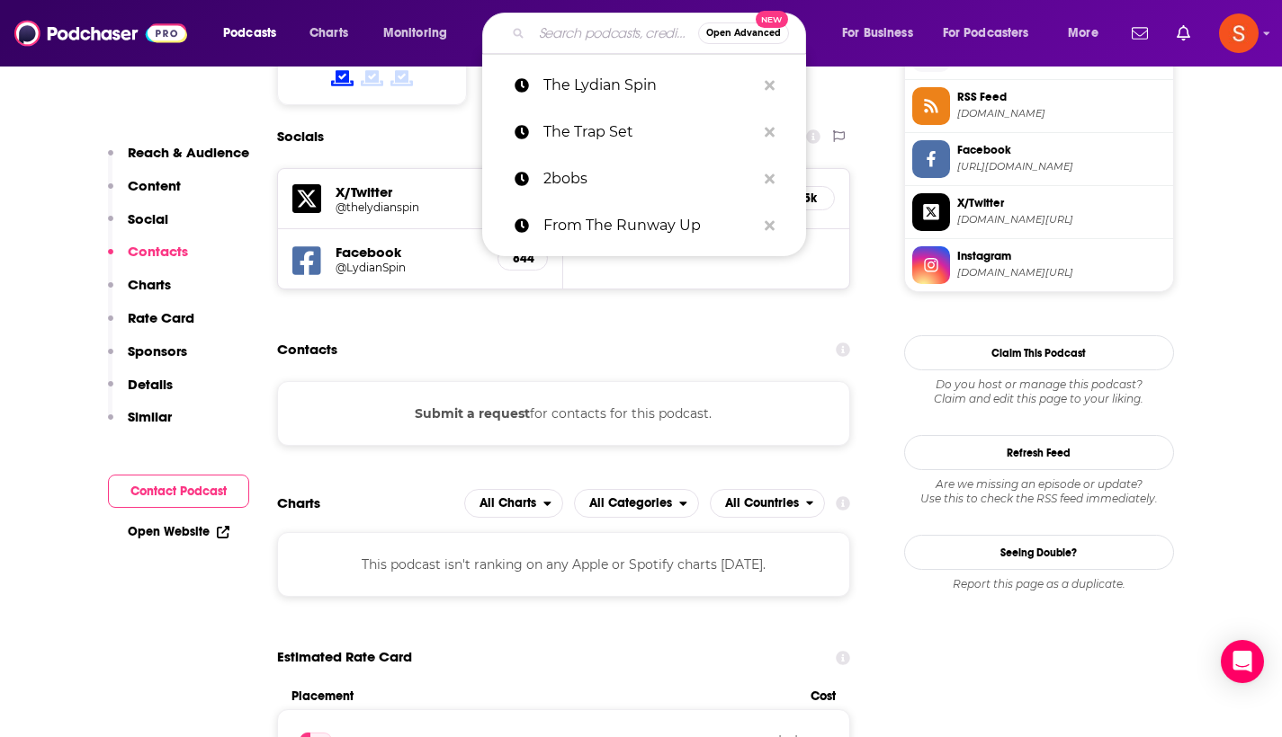
paste input "Metal Up Your Podcast"
type input "Metal Up Your Podcast"
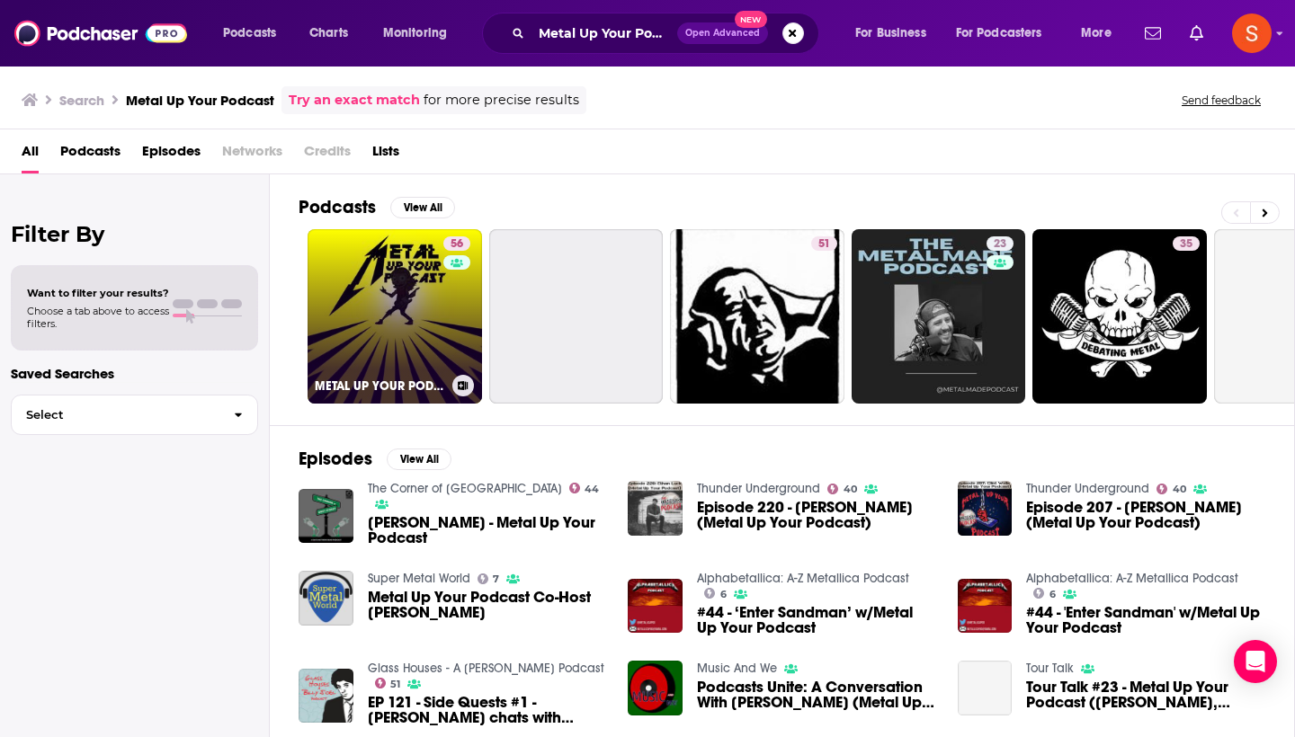
click at [395, 306] on link "56 METAL UP YOUR PODCAST - All Things Metallica" at bounding box center [395, 316] width 174 height 174
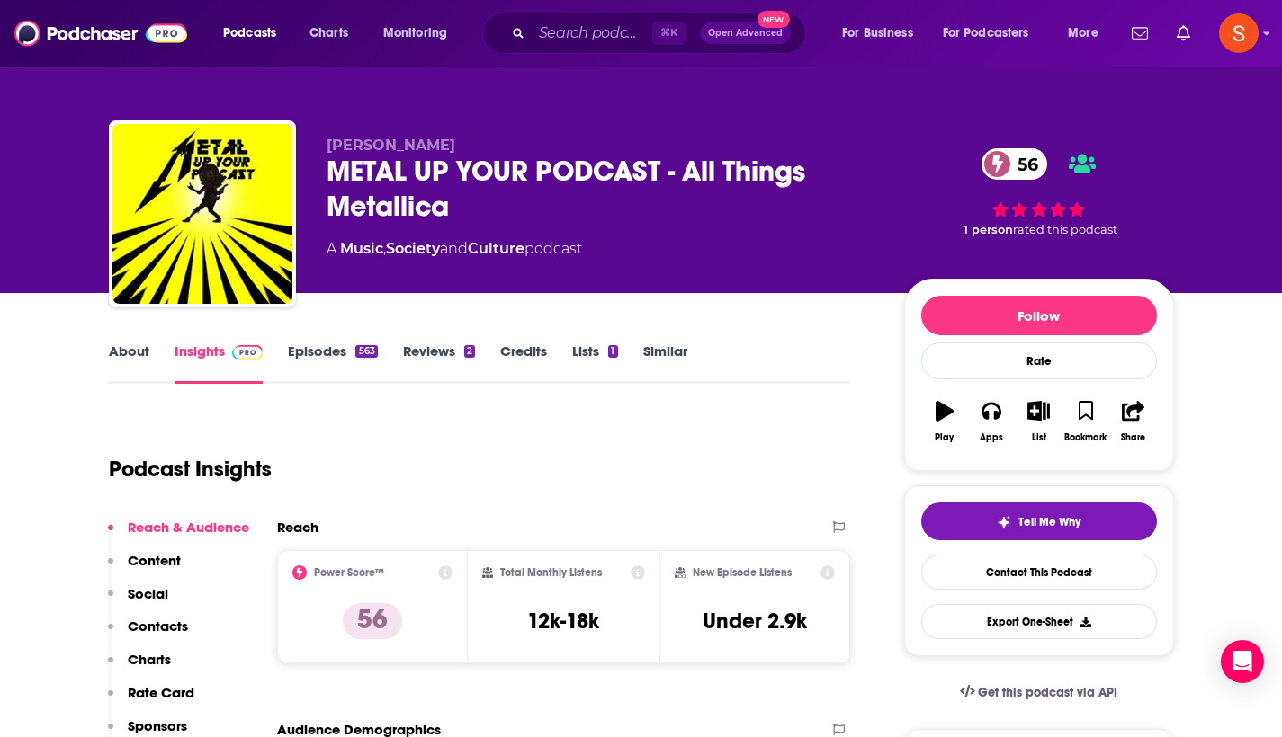
click at [164, 625] on p "Contacts" at bounding box center [158, 626] width 60 height 17
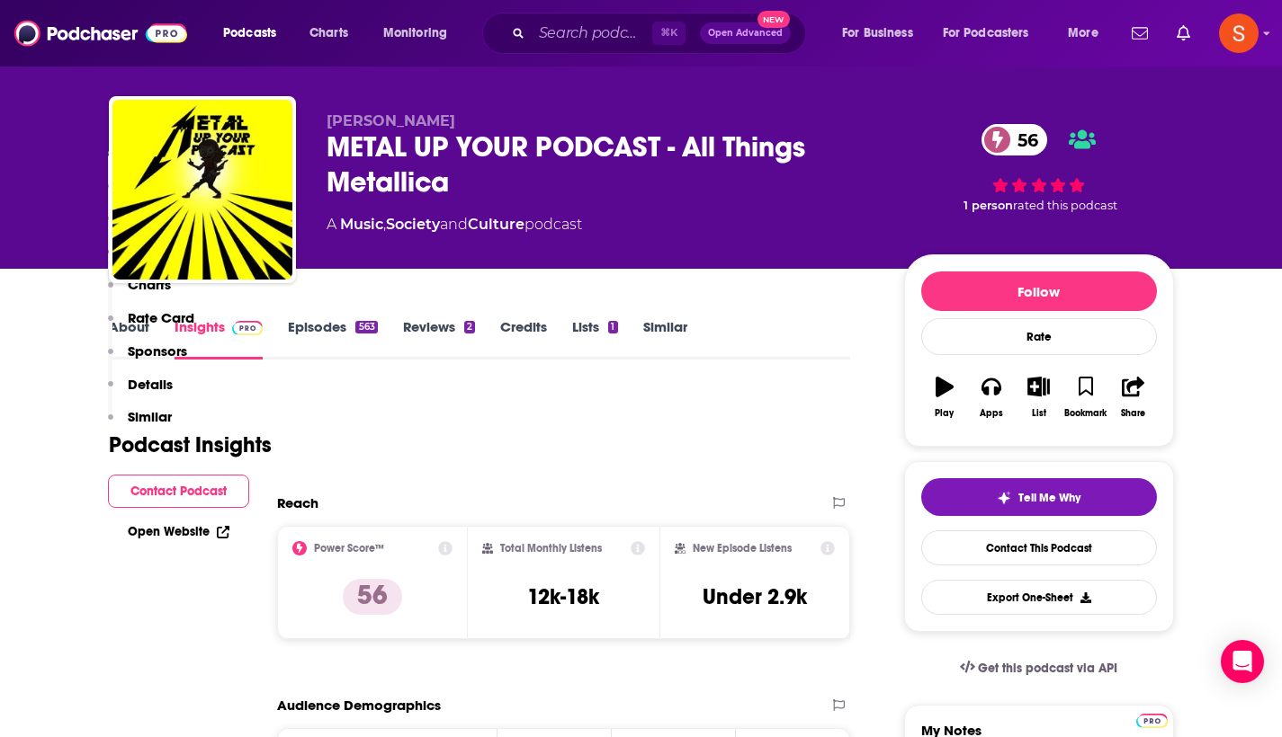
scroll to position [1446, 0]
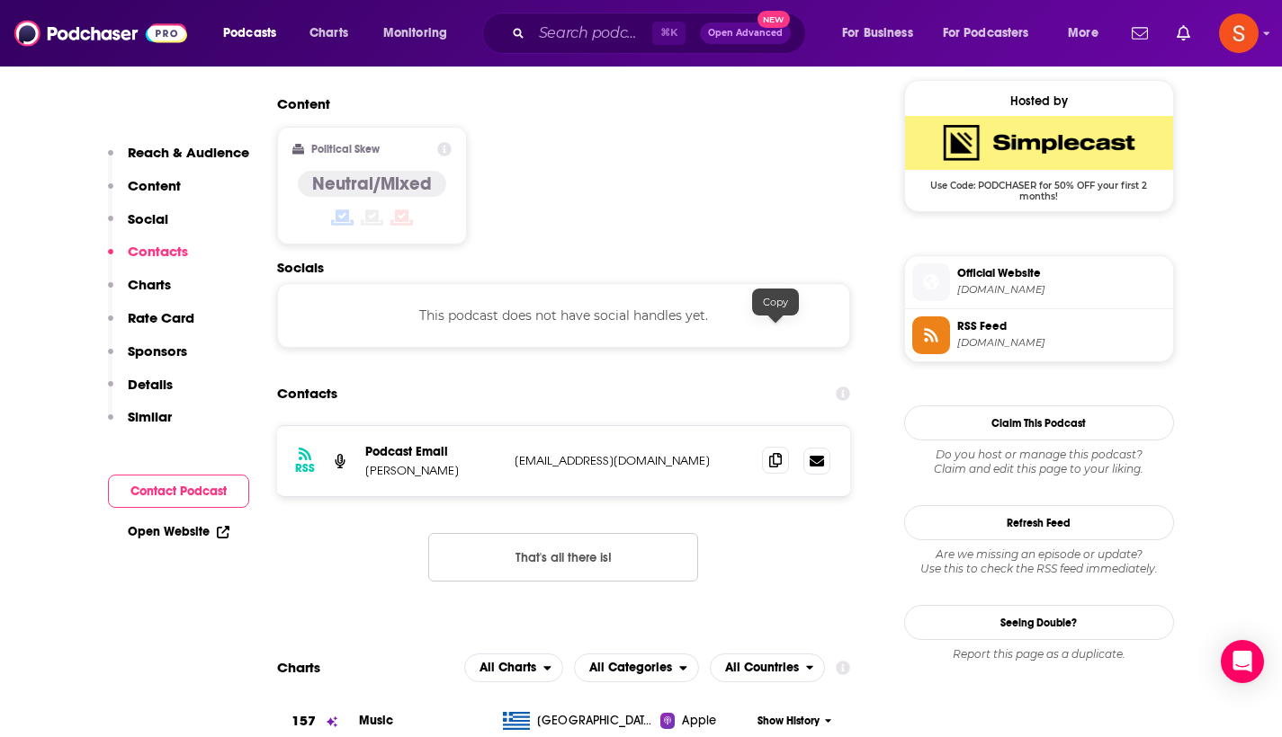
click at [777, 453] on icon at bounding box center [775, 460] width 13 height 14
